Goal: Task Accomplishment & Management: Manage account settings

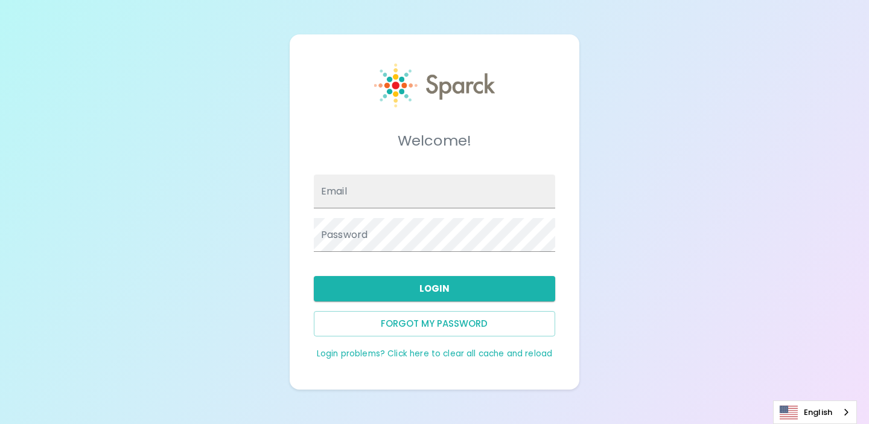
type input "admin@sparckco.com"
click at [313, 266] on div "Login" at bounding box center [429, 283] width 251 height 35
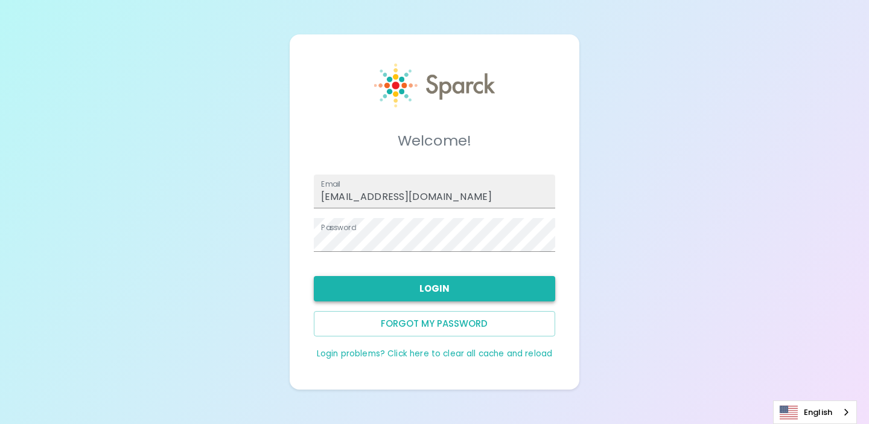
click at [392, 283] on button "Login" at bounding box center [434, 288] width 241 height 25
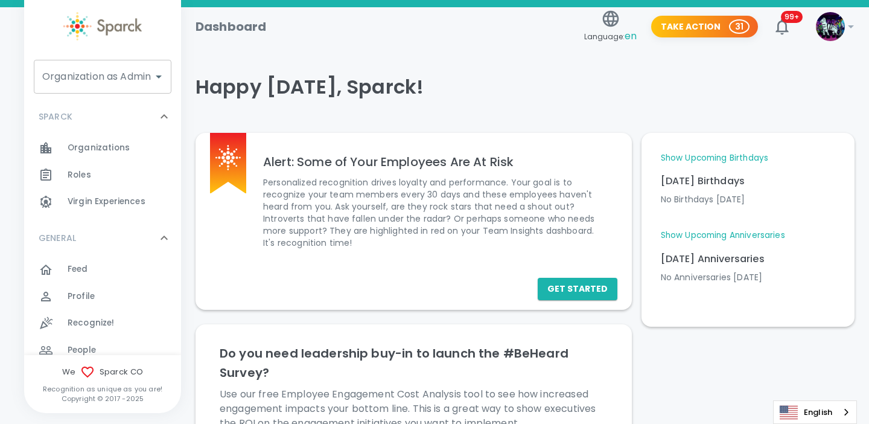
click at [123, 89] on div "Organization as Admin" at bounding box center [103, 77] width 138 height 34
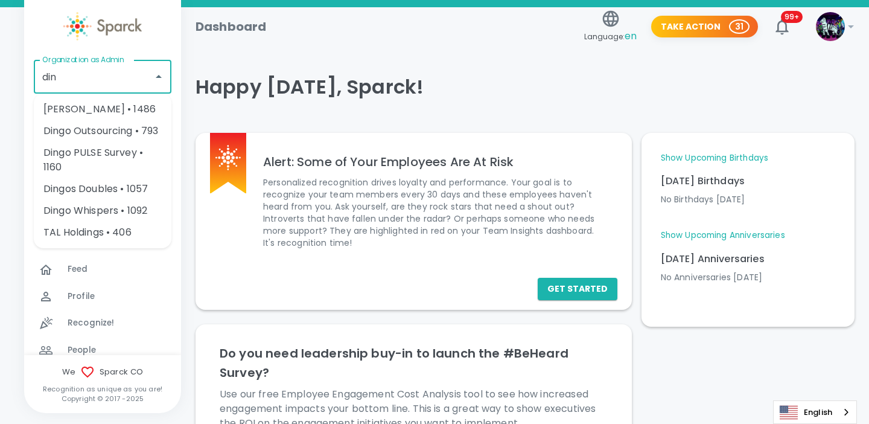
click at [120, 112] on li "Dingo Bingo • 1486" at bounding box center [103, 109] width 138 height 22
type input "Dingo Bingo • 1486"
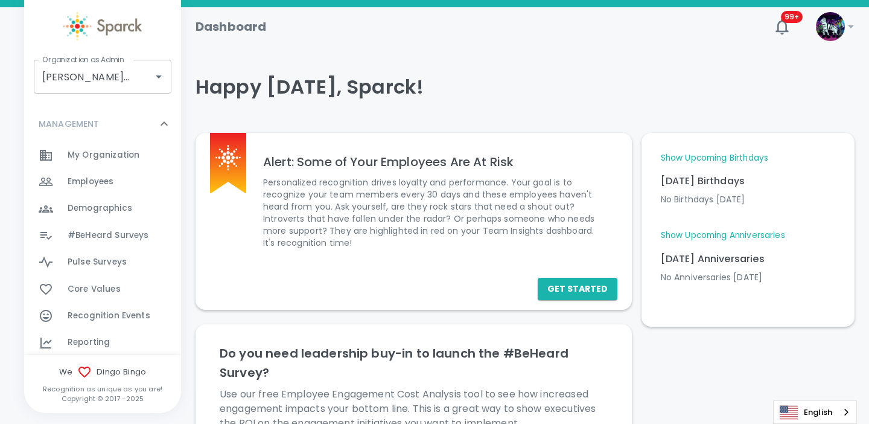
scroll to position [529, 0]
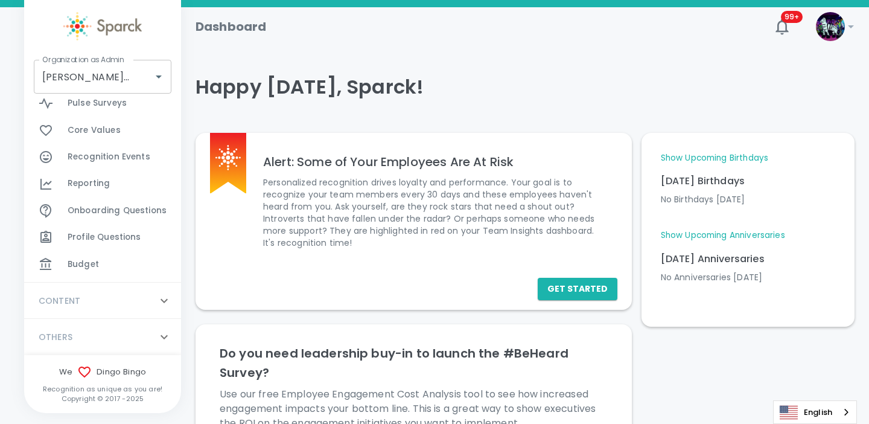
click at [90, 266] on span "Budget" at bounding box center [83, 264] width 31 height 12
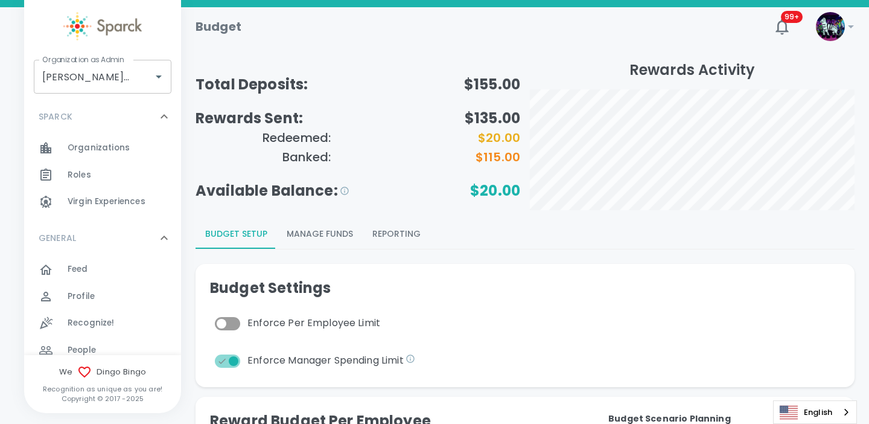
click at [336, 240] on button "Manage Funds" at bounding box center [320, 234] width 86 height 29
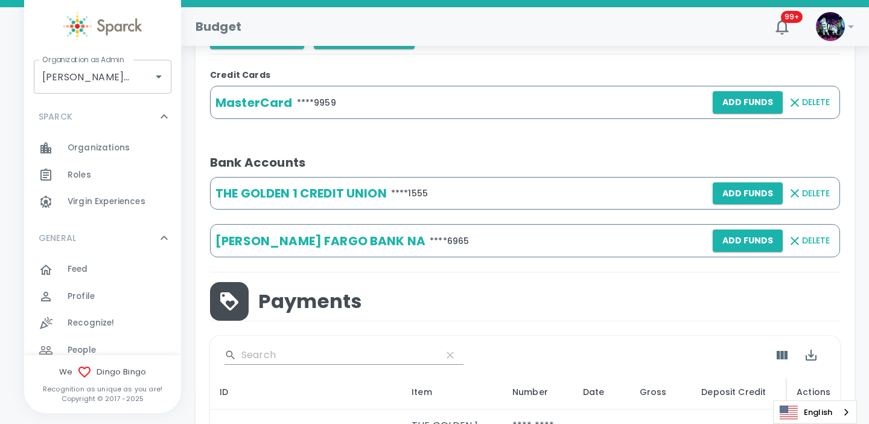
scroll to position [365, 0]
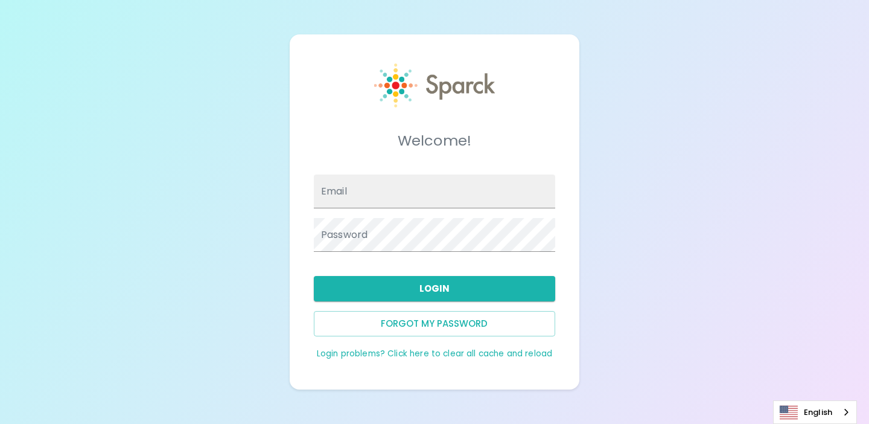
type input "[EMAIL_ADDRESS][DOMAIN_NAME]"
click at [380, 288] on button "Login" at bounding box center [434, 288] width 241 height 25
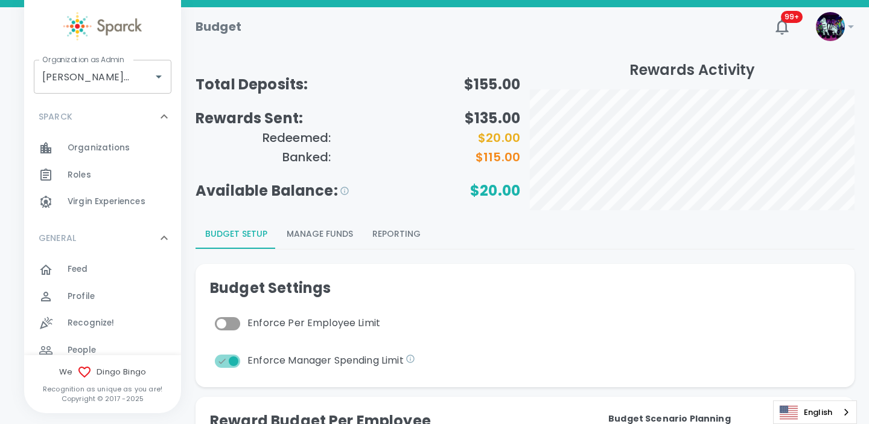
click at [339, 233] on button "Manage Funds" at bounding box center [320, 234] width 86 height 29
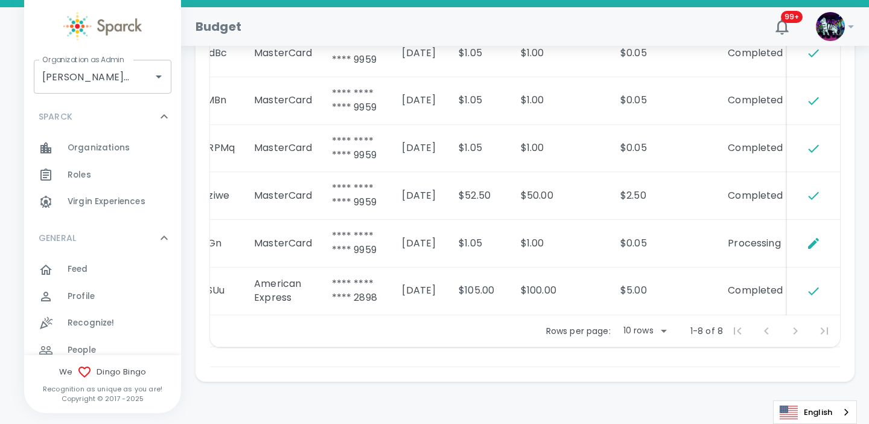
scroll to position [929, 0]
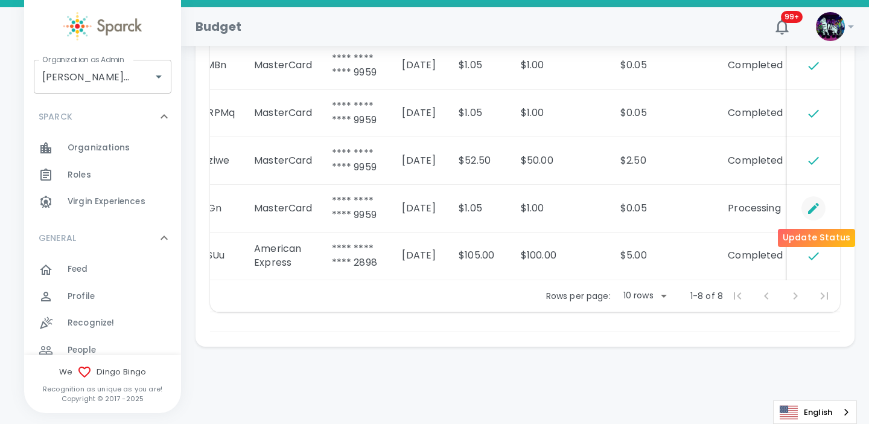
click at [809, 201] on icon "Update Status" at bounding box center [814, 208] width 14 height 14
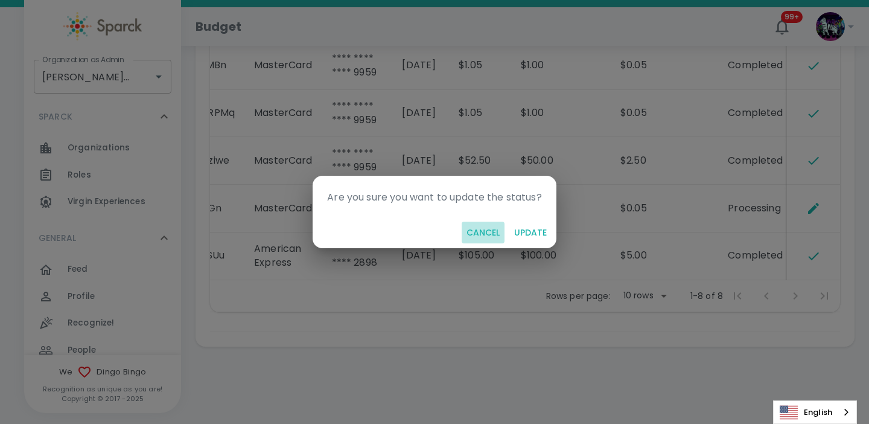
click at [481, 237] on button "Cancel" at bounding box center [483, 233] width 43 height 22
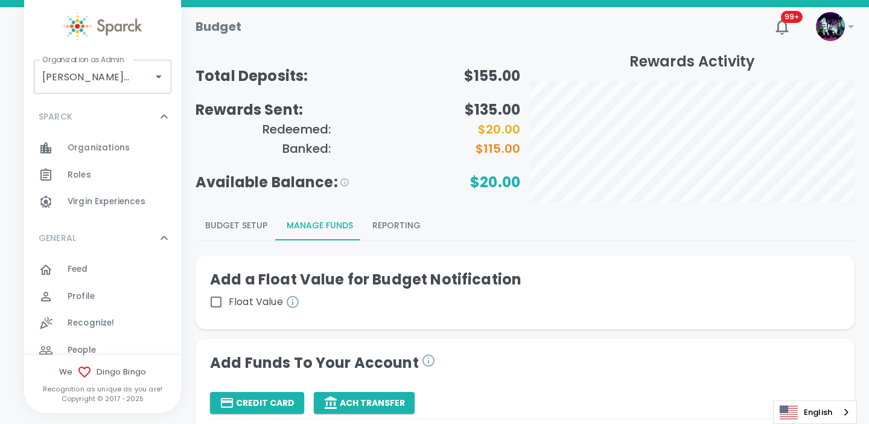
scroll to position [7, 0]
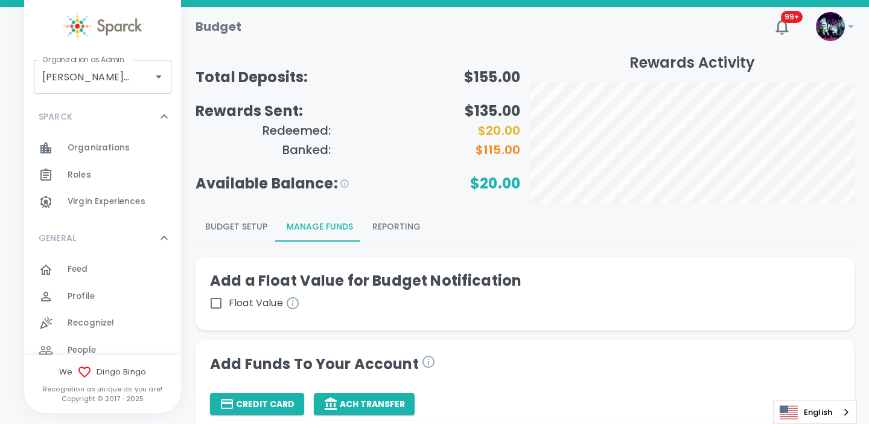
click at [390, 228] on button "Reporting" at bounding box center [397, 227] width 68 height 29
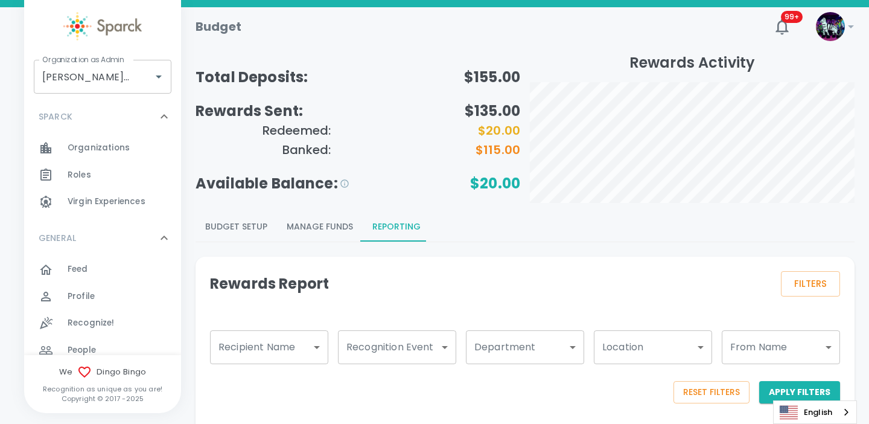
click at [305, 229] on button "Manage Funds" at bounding box center [320, 227] width 86 height 29
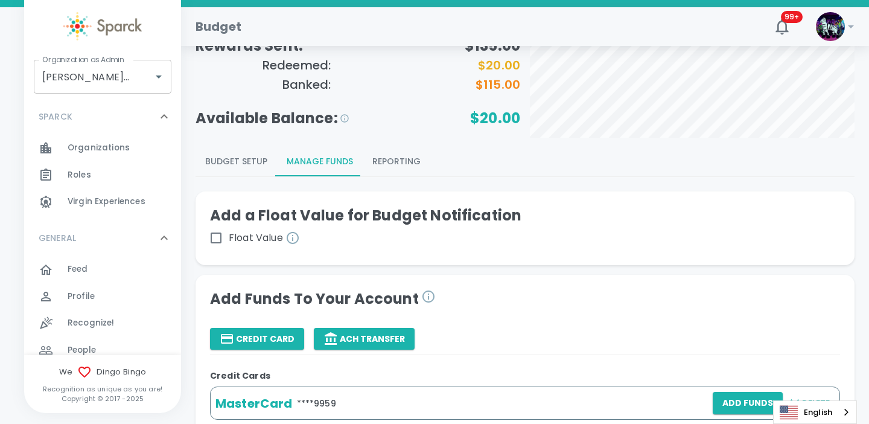
scroll to position [0, 0]
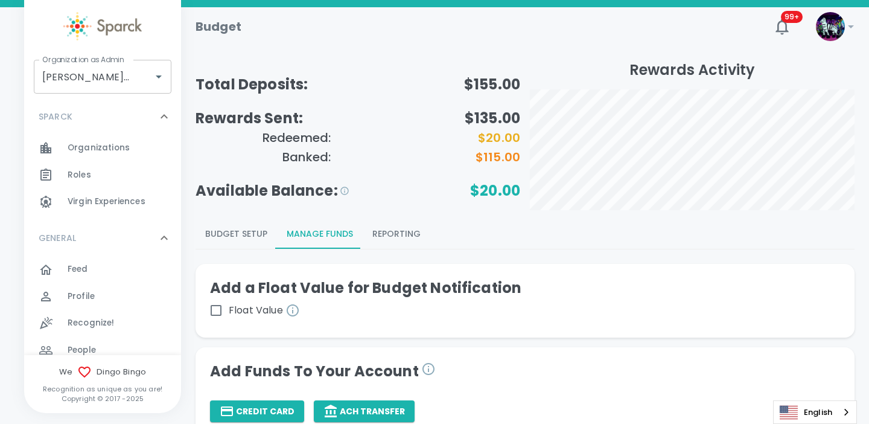
click at [246, 235] on button "Budget Setup" at bounding box center [237, 234] width 82 height 29
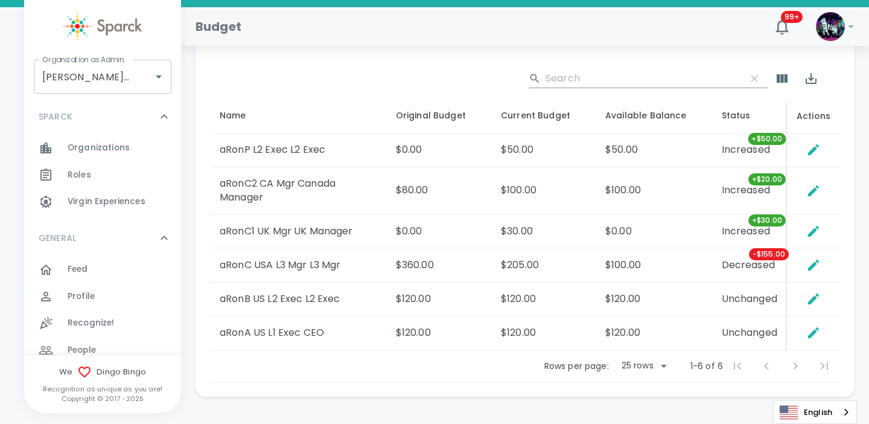
scroll to position [748, 0]
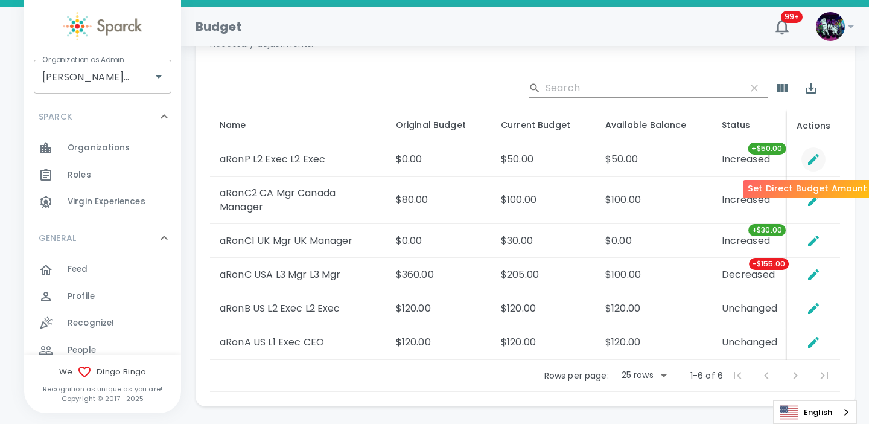
click at [817, 156] on icon "Set Direct Budget Amount" at bounding box center [813, 159] width 11 height 11
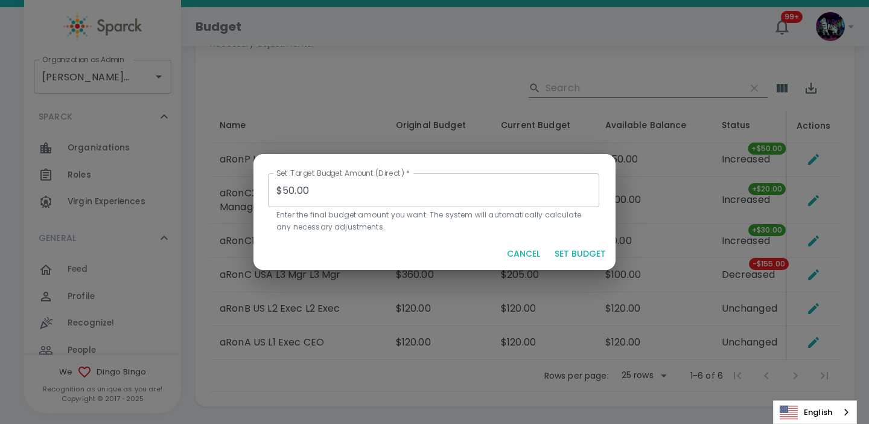
click at [529, 252] on button "CANCEL" at bounding box center [523, 254] width 43 height 22
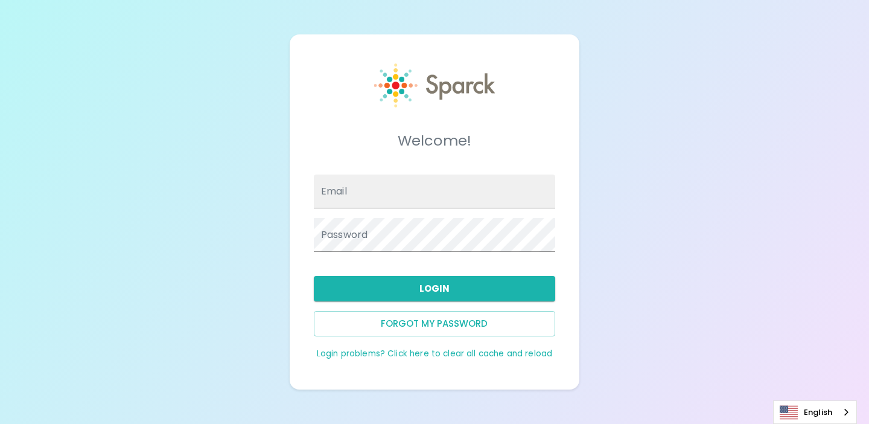
type input "admin@sparckco.com"
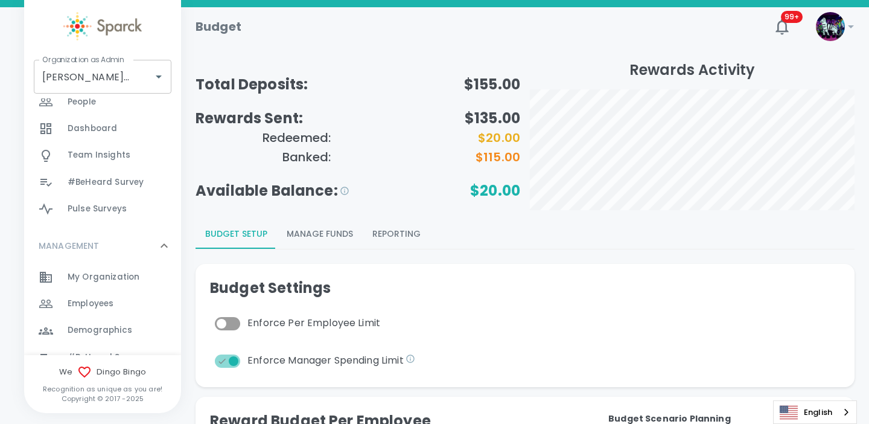
scroll to position [227, 0]
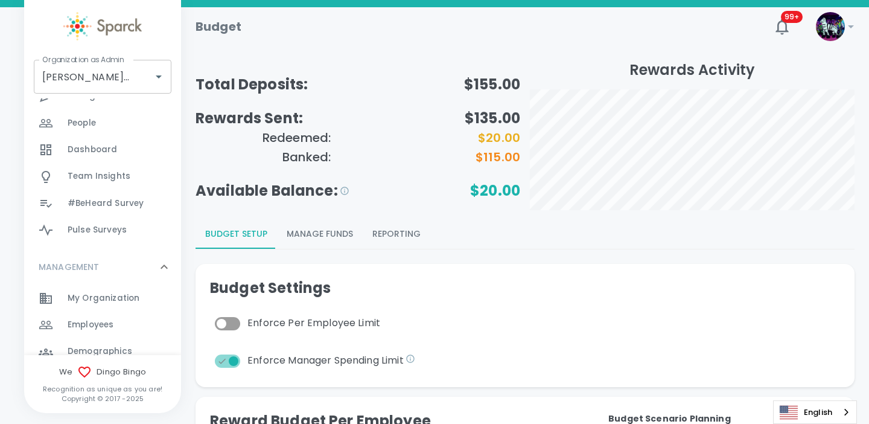
click at [100, 298] on span "My Organization" at bounding box center [104, 298] width 72 height 12
